Goal: Task Accomplishment & Management: Use online tool/utility

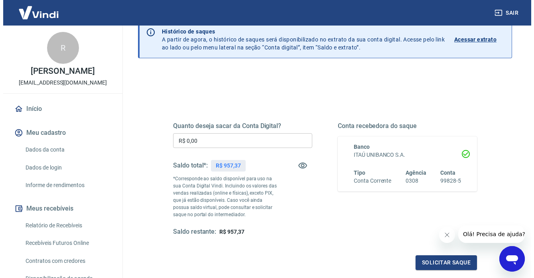
scroll to position [41, 0]
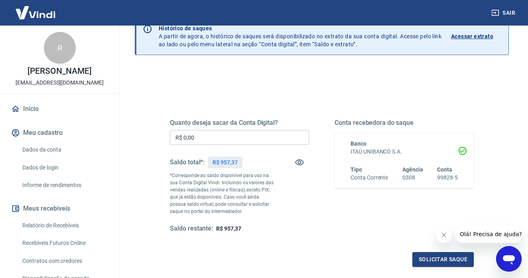
click at [220, 134] on input "R$ 0,00" at bounding box center [239, 137] width 139 height 15
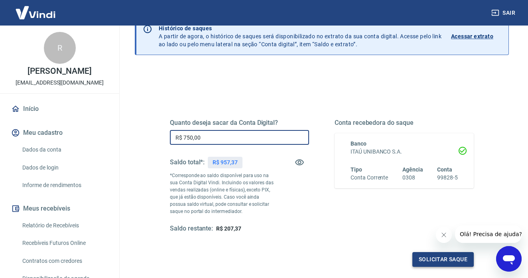
type input "R$ 750,00"
click at [440, 259] on button "Solicitar saque" at bounding box center [442, 259] width 61 height 15
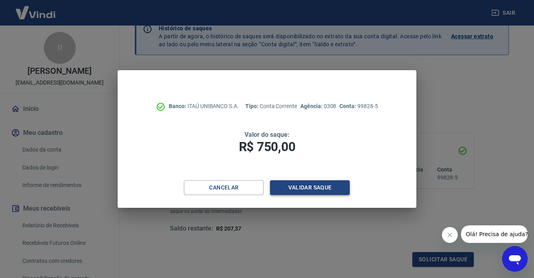
click at [315, 186] on button "Validar saque" at bounding box center [310, 187] width 80 height 15
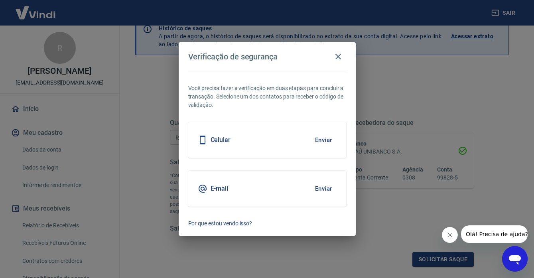
click at [325, 135] on button "Enviar" at bounding box center [324, 140] width 26 height 17
click at [318, 138] on button "Enviar" at bounding box center [324, 140] width 26 height 17
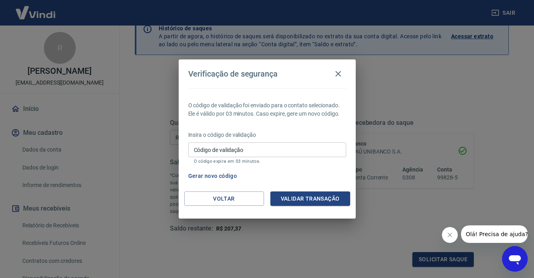
click at [233, 145] on input "Código de validação" at bounding box center [267, 149] width 158 height 15
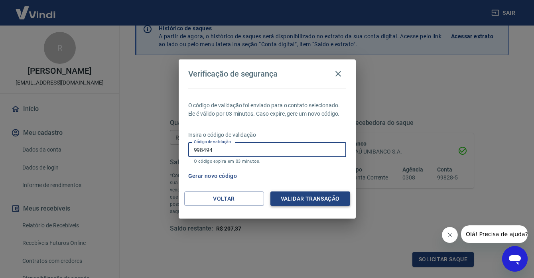
type input "998494"
click at [301, 199] on button "Validar transação" at bounding box center [310, 198] width 80 height 15
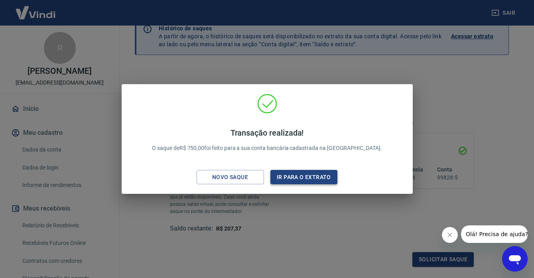
click at [303, 178] on button "Ir para o extrato" at bounding box center [303, 177] width 67 height 15
